Goal: Task Accomplishment & Management: Manage account settings

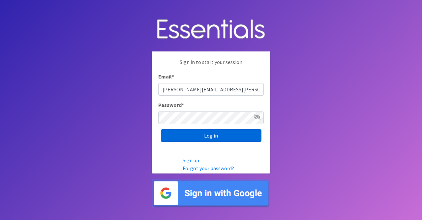
click at [240, 142] on input "Log in" at bounding box center [211, 135] width 101 height 13
type input "[PERSON_NAME][EMAIL_ADDRESS][PERSON_NAME][DOMAIN_NAME]"
click at [232, 141] on input "Log in" at bounding box center [211, 135] width 101 height 13
type input "[PERSON_NAME][EMAIL_ADDRESS][PERSON_NAME][DOMAIN_NAME]"
click at [211, 140] on input "Log in" at bounding box center [211, 135] width 101 height 13
